Goal: Communication & Community: Ask a question

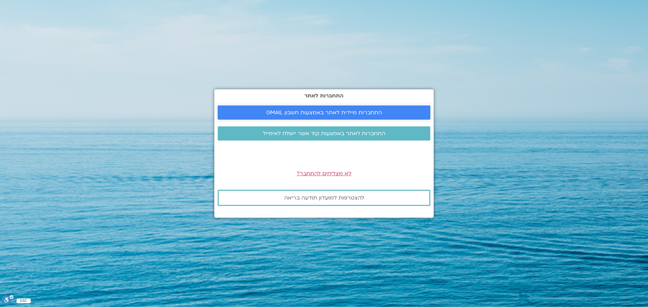
click at [342, 112] on span "התחברות מיידית לאתר באמצעות חשבון GMAIL" at bounding box center [324, 113] width 116 height 6
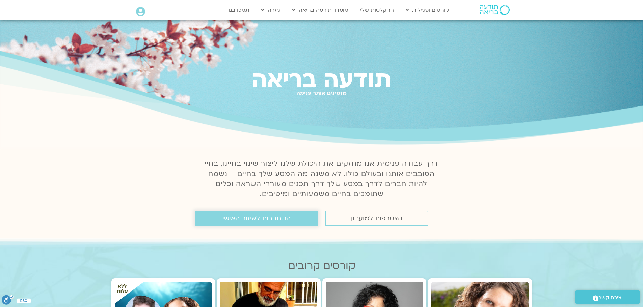
click at [265, 218] on span "התחברות לאיזור האישי" at bounding box center [256, 218] width 68 height 7
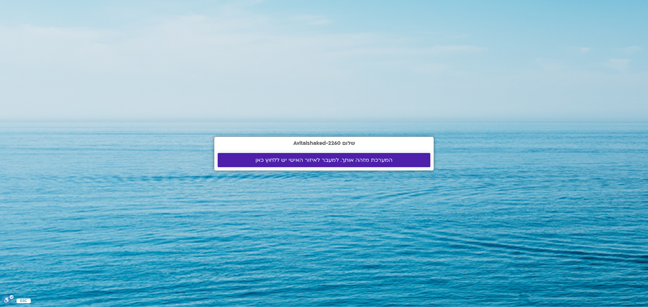
click at [321, 161] on span "המערכת מזהה אותך. למעבר לאיזור האישי יש ללחוץ כאן" at bounding box center [323, 160] width 137 height 6
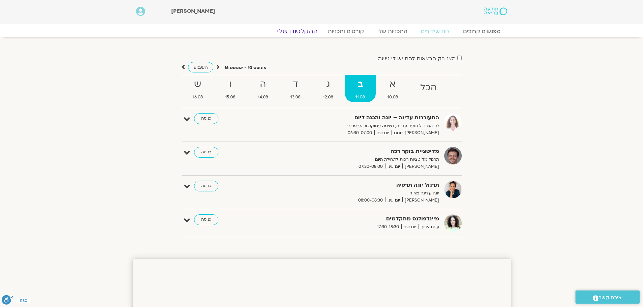
click at [307, 29] on link "ההקלטות שלי" at bounding box center [297, 31] width 57 height 8
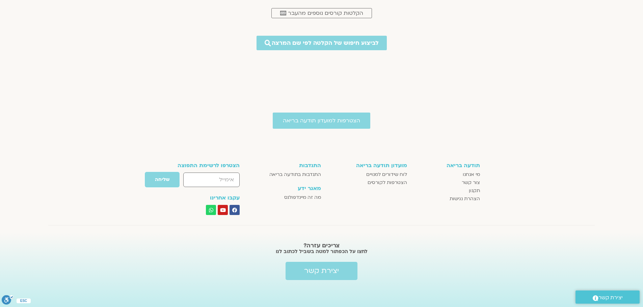
scroll to position [179, 0]
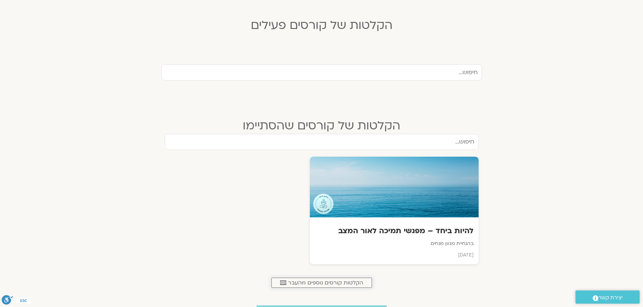
click at [347, 283] on span "הקלטות קורסים נוספים מהעבר" at bounding box center [325, 283] width 75 height 6
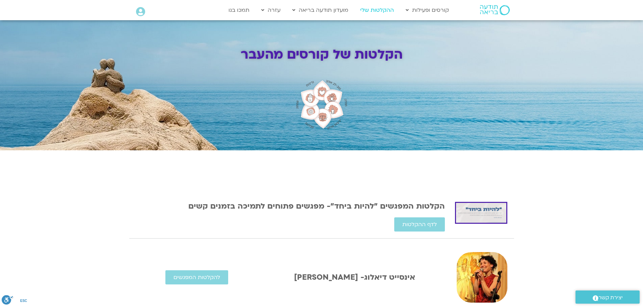
click at [376, 9] on link "ההקלטות שלי" at bounding box center [377, 10] width 40 height 13
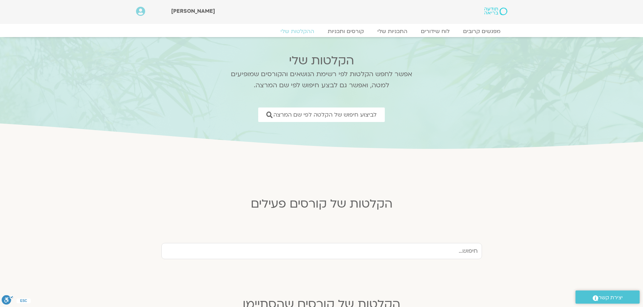
scroll to position [270, 0]
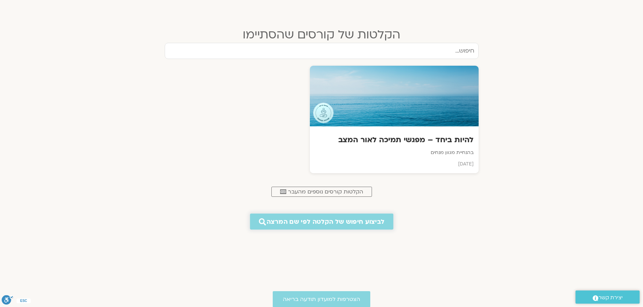
click at [359, 222] on span "לביצוע חיפוש של הקלטה לפי שם המרצה" at bounding box center [326, 221] width 118 height 7
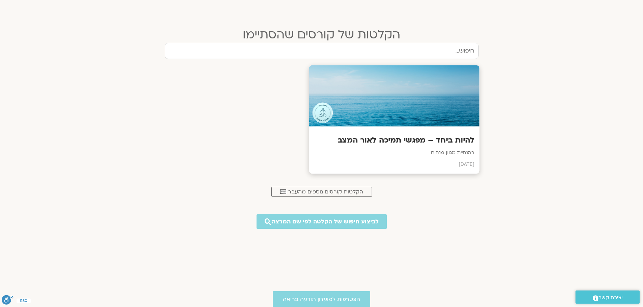
click at [443, 141] on h3 "להיות ביחד – מפגשי תמיכה לאור המצב" at bounding box center [394, 140] width 160 height 10
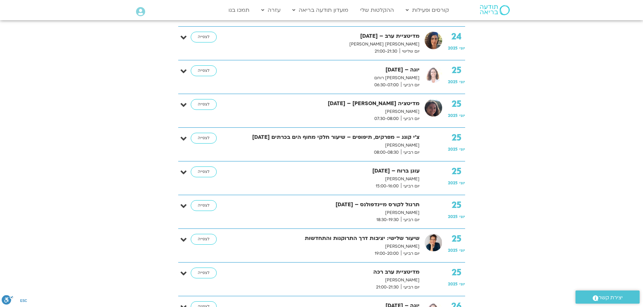
scroll to position [2353, 0]
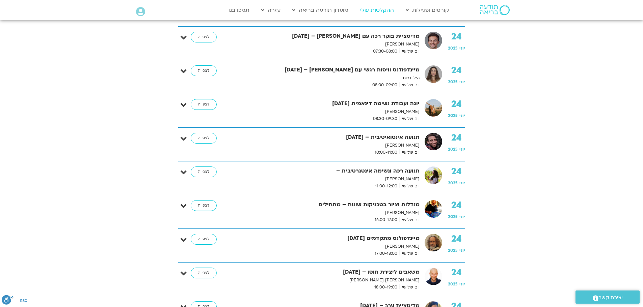
click at [363, 10] on link "ההקלטות שלי" at bounding box center [377, 10] width 40 height 13
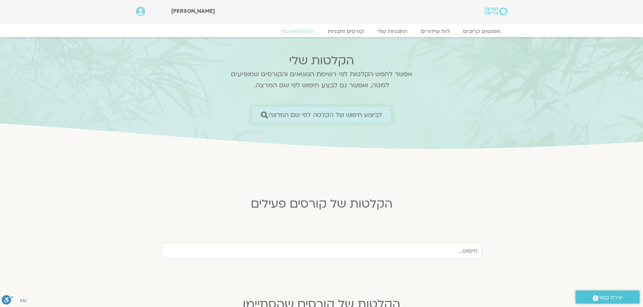
click at [355, 110] on link "לביצוע חיפוש של הקלטה לפי שם המרצה" at bounding box center [321, 115] width 139 height 16
click at [353, 113] on span "לביצוע חיפוש של הקלטה לפי שם המרצה" at bounding box center [326, 114] width 114 height 7
click at [268, 112] on icon at bounding box center [264, 114] width 7 height 7
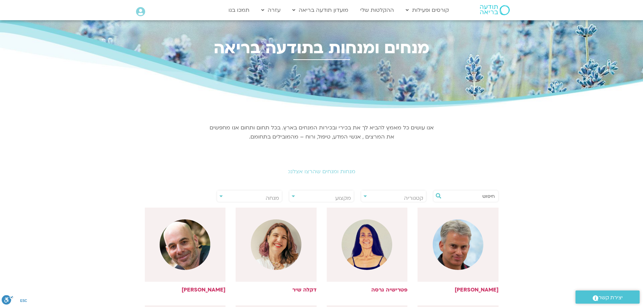
click at [364, 249] on img at bounding box center [367, 245] width 51 height 51
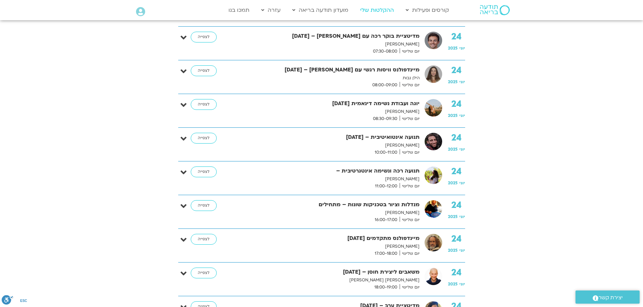
click at [381, 12] on link "ההקלטות שלי" at bounding box center [377, 10] width 40 height 13
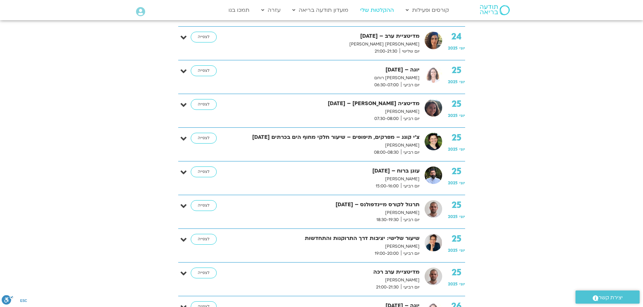
scroll to position [2893, 0]
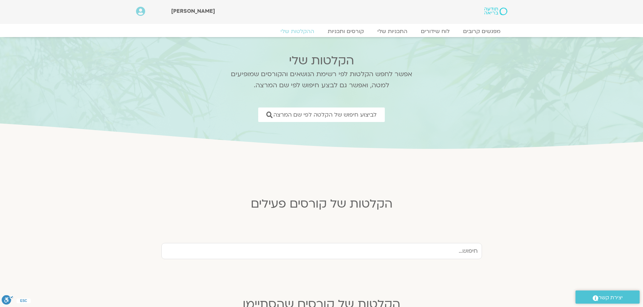
click at [315, 252] on input "text" at bounding box center [321, 251] width 321 height 16
type input "X"
type input "סנדיה"
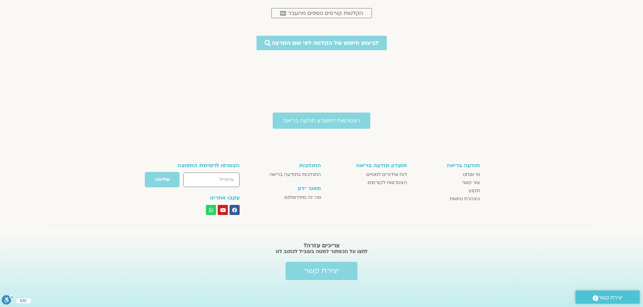
scroll to position [71, 0]
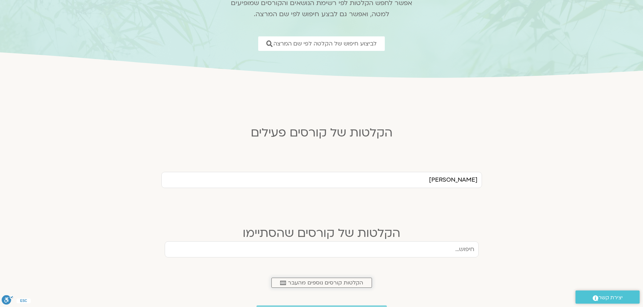
click at [342, 283] on span "הקלטות קורסים נוספים מהעבר" at bounding box center [325, 283] width 75 height 6
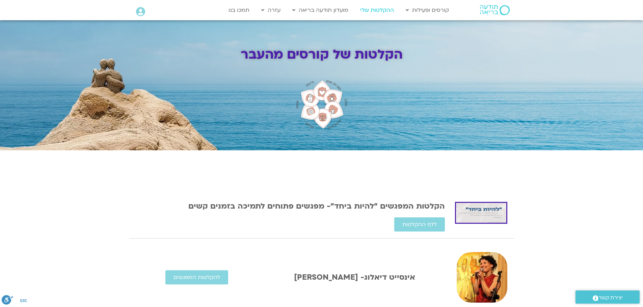
click at [392, 12] on link "ההקלטות שלי" at bounding box center [377, 10] width 40 height 13
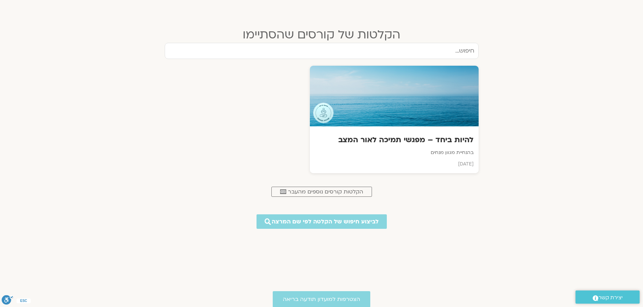
scroll to position [449, 0]
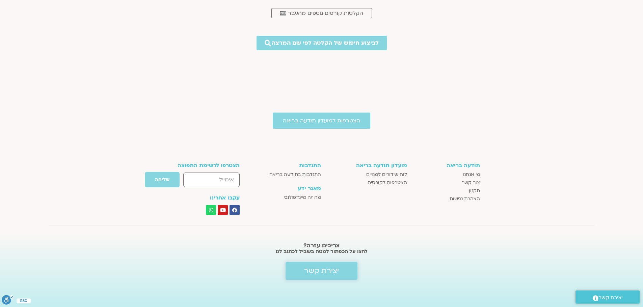
click at [339, 269] on link "יצירת קשר" at bounding box center [322, 271] width 72 height 18
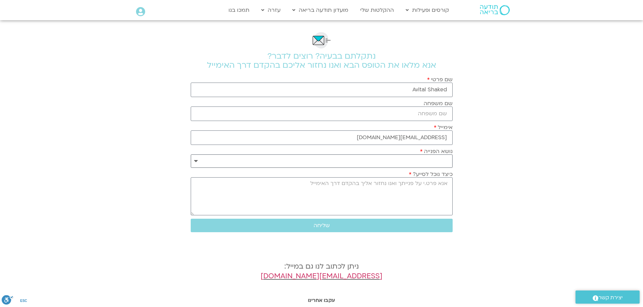
click at [420, 164] on select "**********" at bounding box center [322, 161] width 262 height 13
click at [440, 153] on label "נושא הפנייה" at bounding box center [436, 151] width 33 height 6
click at [440, 155] on select "**********" at bounding box center [322, 161] width 262 height 13
click at [442, 159] on select "**********" at bounding box center [322, 161] width 262 height 13
select select "**********"
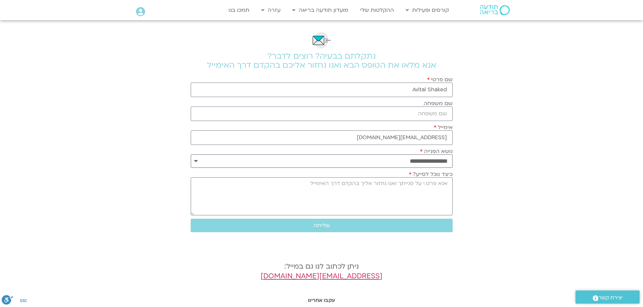
click at [191, 155] on select "**********" at bounding box center [322, 161] width 262 height 13
click at [409, 189] on textarea "כיצד נוכל לסייע?" at bounding box center [322, 197] width 262 height 38
type textarea "v"
type textarea "V"
type textarea "v"
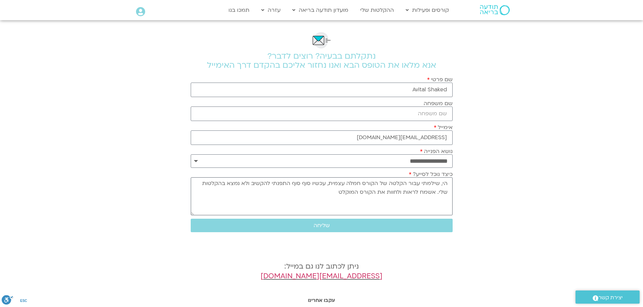
click at [331, 184] on textarea "הי, שילמתי עבור הקלטה של הקורס חמלה עצמית, עכשיו סוף סוף התפנתי להקשיב ולא נמצא…" at bounding box center [322, 197] width 262 height 38
click at [266, 184] on textarea "הי, שילמתי עבור הקלטה של הקורס חמלה עצמית שלא הייתי פנויה להקשיב לובזמו , עכשיו…" at bounding box center [322, 197] width 262 height 38
click at [255, 185] on textarea "הי, שילמתי עבור הקלטה של הקורס חמלה עצמית שלא הייתי פנויה להקשיב לו בזמו , עכשי…" at bounding box center [322, 197] width 262 height 38
drag, startPoint x: 408, startPoint y: 193, endPoint x: 426, endPoint y: 194, distance: 17.9
click at [426, 194] on textarea "הי, שילמתי עבור הקלטה של הקורס חמלה עצמית שלא הייתי פנויה להקשיב לו בזמן אמת , …" at bounding box center [322, 197] width 262 height 38
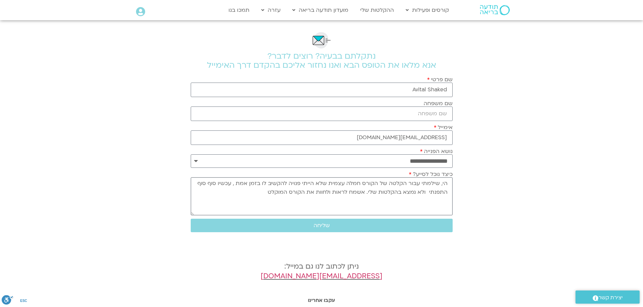
click at [424, 192] on textarea "הי, שילמתי עבור הקלטה של הקורס חמלה עצמית שלא הייתי פנויה להקשיב לו בזמן אמת , …" at bounding box center [322, 197] width 262 height 38
click at [256, 195] on textarea "הי, שילמתי עבור הקלטה של הקורס חמלה עצמית שלא הייתי פנויה להקשיב לו בזמן אמת , …" at bounding box center [322, 197] width 262 height 38
type textarea "הי, שילמתי עבור הקלטה של הקורס חמלה עצמית שלא הייתי פנויה להקשיב לו בזמן אמת , …"
click at [402, 224] on span "שליחה" at bounding box center [322, 226] width 246 height 6
